Goal: Information Seeking & Learning: Learn about a topic

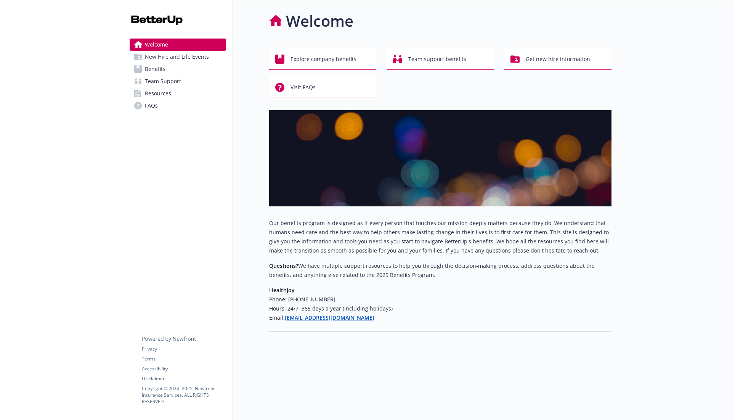
click at [175, 68] on link "Benefits" at bounding box center [178, 69] width 96 height 12
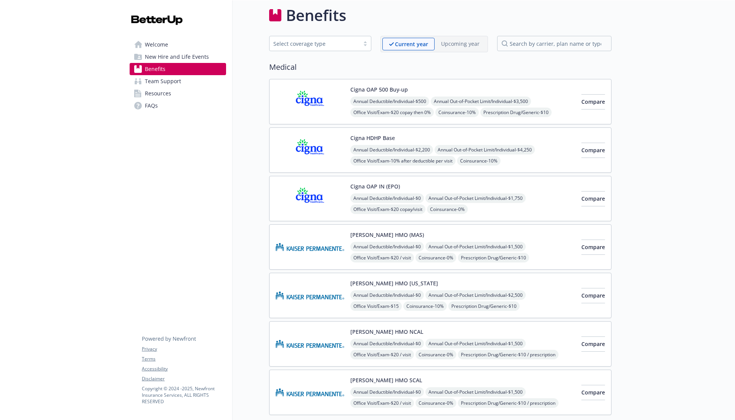
scroll to position [6, 0]
click at [314, 197] on img at bounding box center [310, 198] width 69 height 32
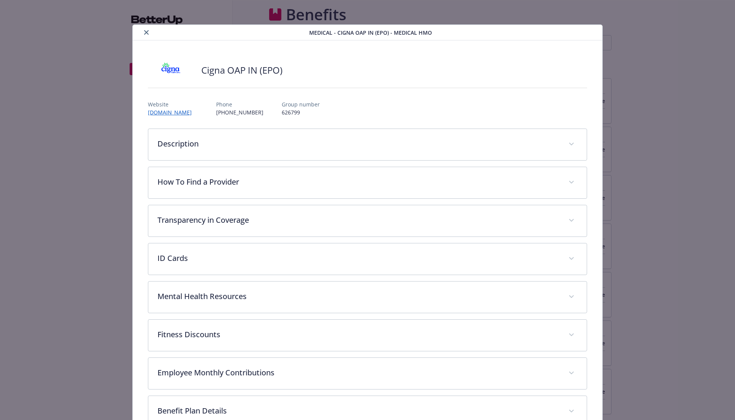
scroll to position [23, 0]
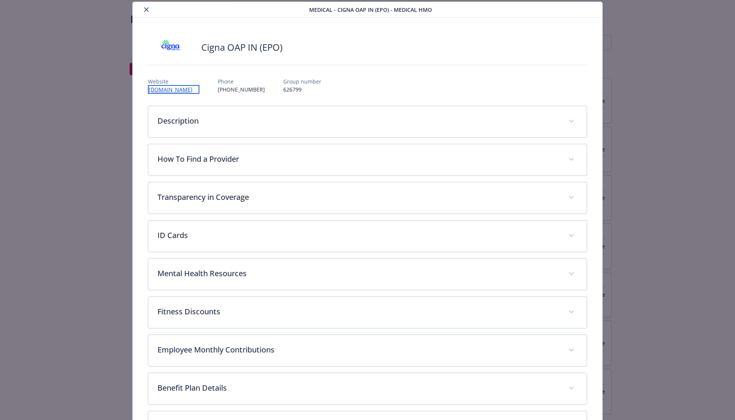
click at [182, 89] on link "[DOMAIN_NAME]" at bounding box center [173, 89] width 51 height 9
